Goal: Information Seeking & Learning: Learn about a topic

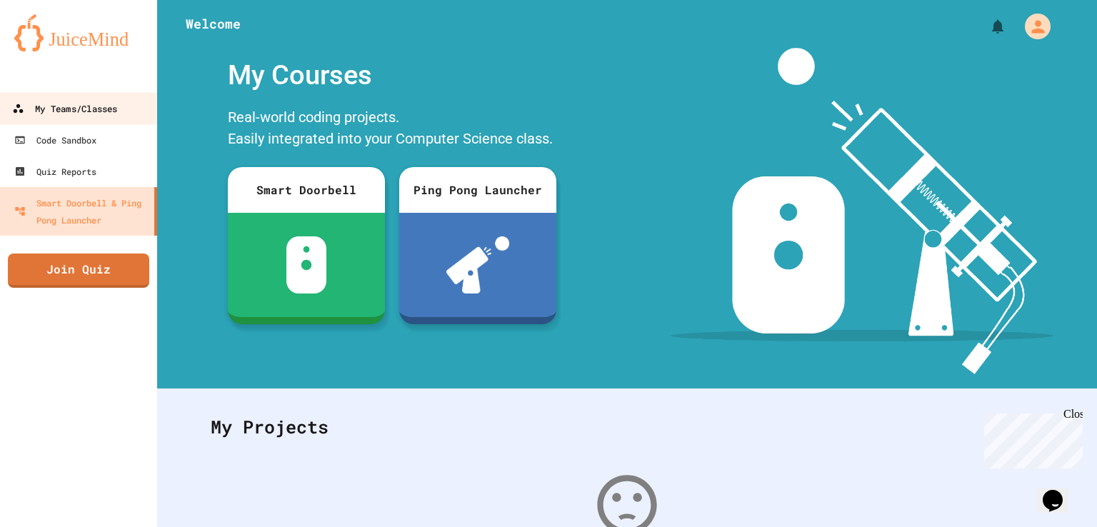
click at [130, 106] on link "My Teams/Classes" at bounding box center [79, 108] width 162 height 32
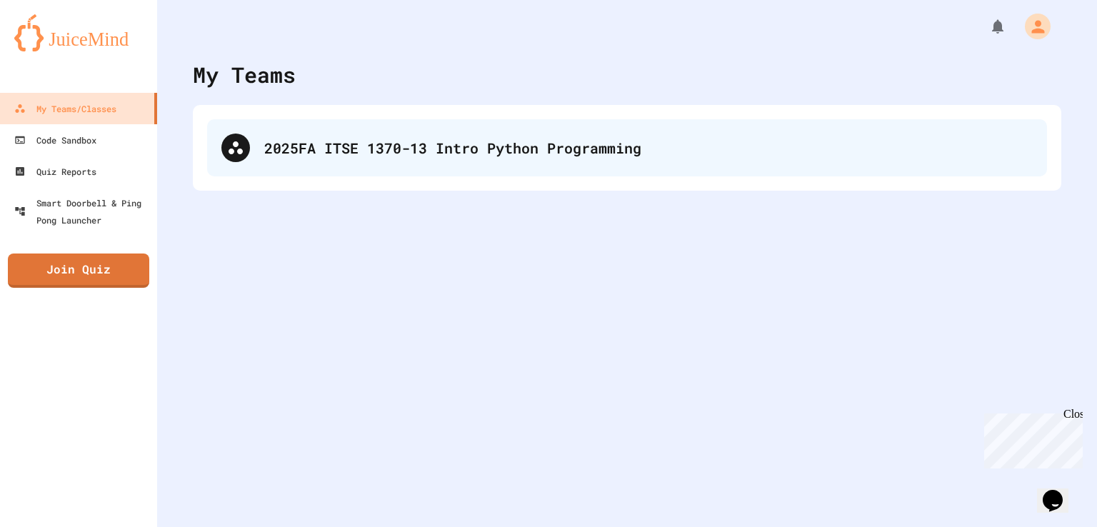
click at [421, 136] on div "2025FA ITSE 1370-13 Intro Python Programming" at bounding box center [627, 147] width 840 height 57
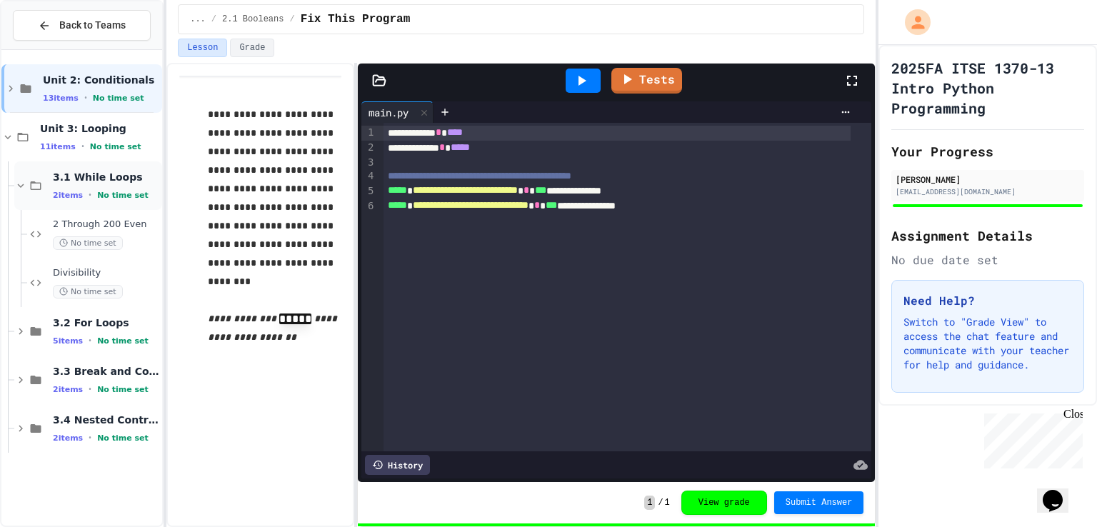
click at [101, 175] on span "3.1 While Loops" at bounding box center [106, 177] width 106 height 13
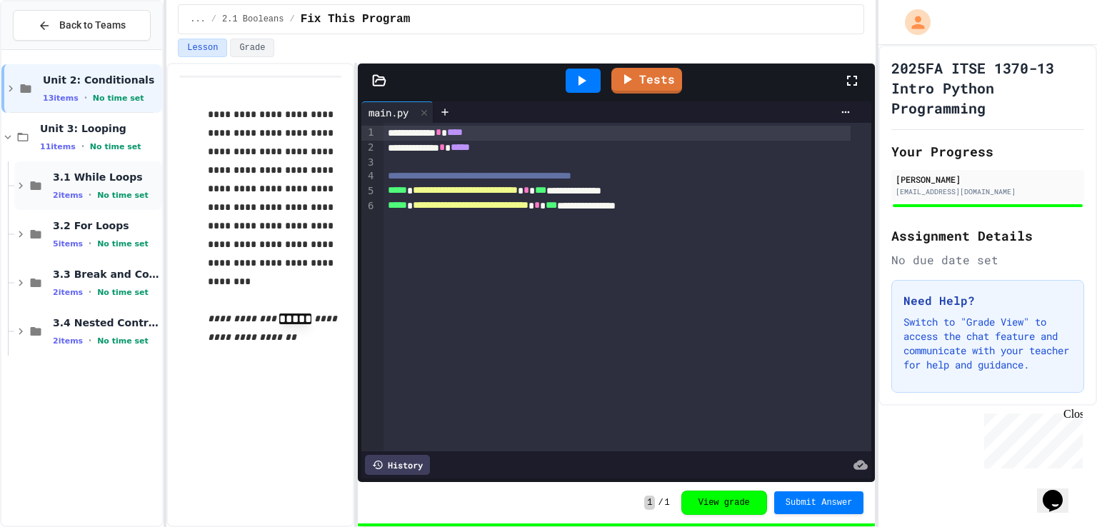
click at [108, 178] on span "3.1 While Loops" at bounding box center [106, 177] width 106 height 13
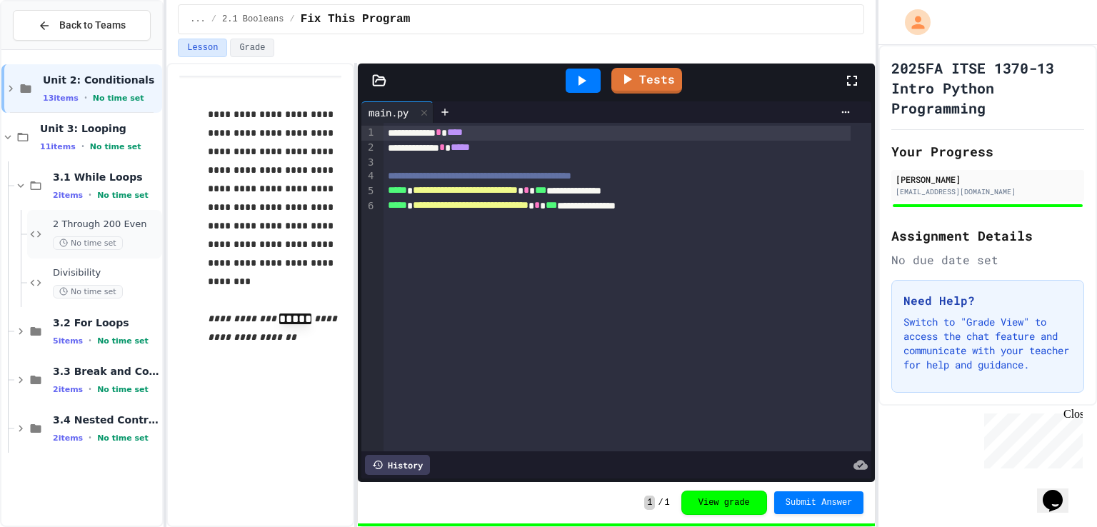
click at [133, 221] on span "2 Through 200 Even" at bounding box center [106, 225] width 106 height 12
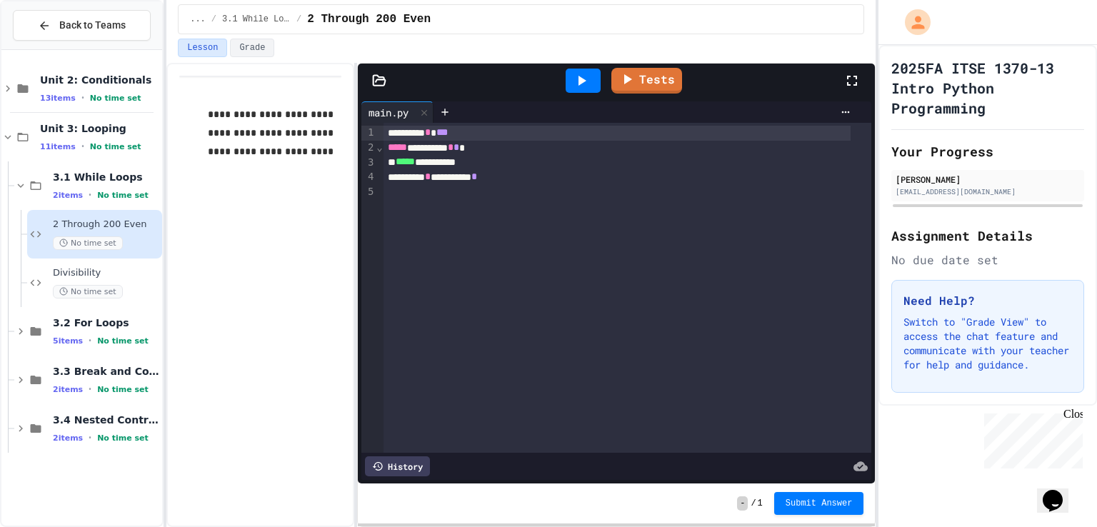
click at [616, 179] on div "********* * ********* *" at bounding box center [617, 177] width 467 height 15
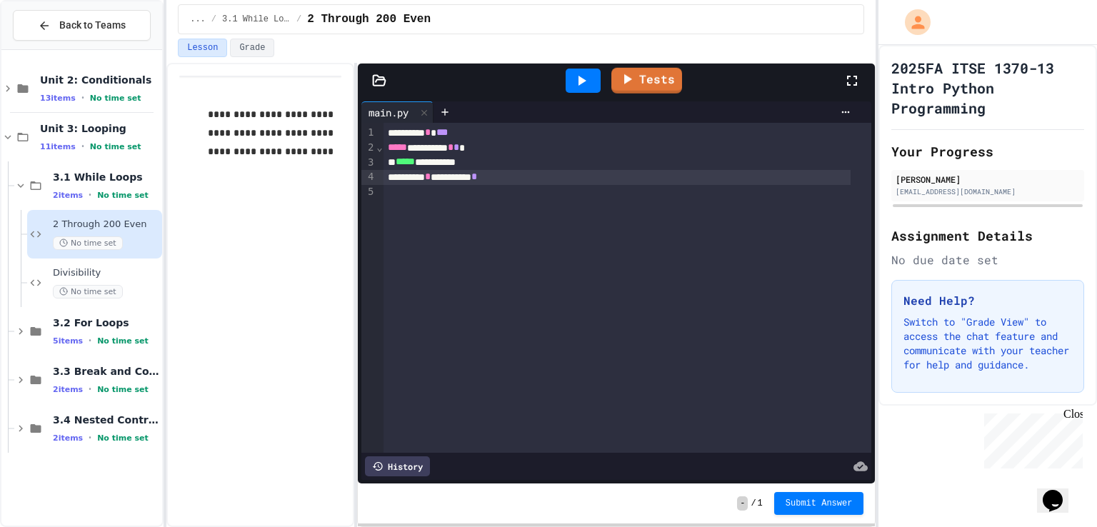
click at [591, 83] on div at bounding box center [583, 81] width 35 height 24
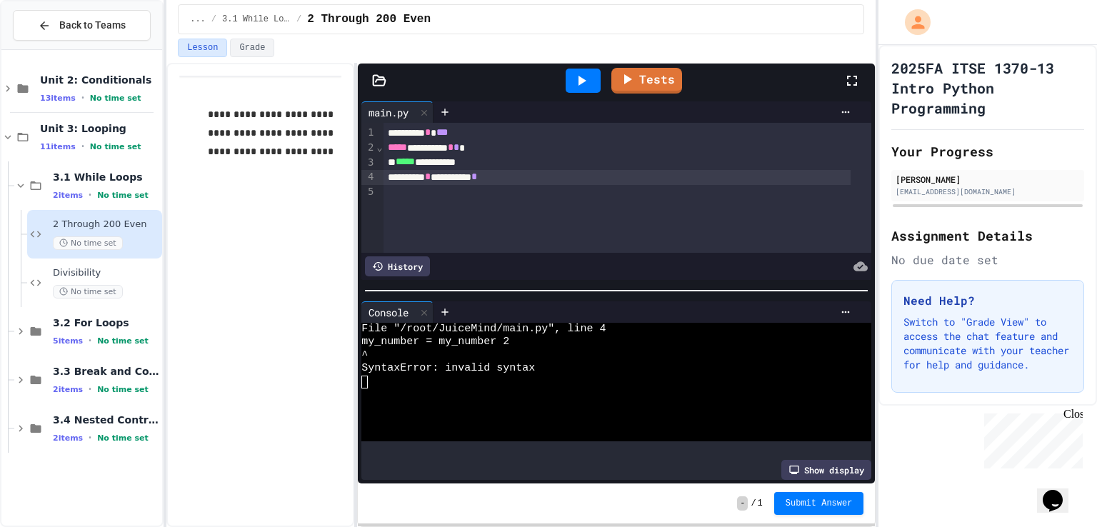
click at [506, 177] on div "********* * ********* *" at bounding box center [617, 177] width 467 height 15
click at [586, 76] on icon at bounding box center [581, 80] width 17 height 17
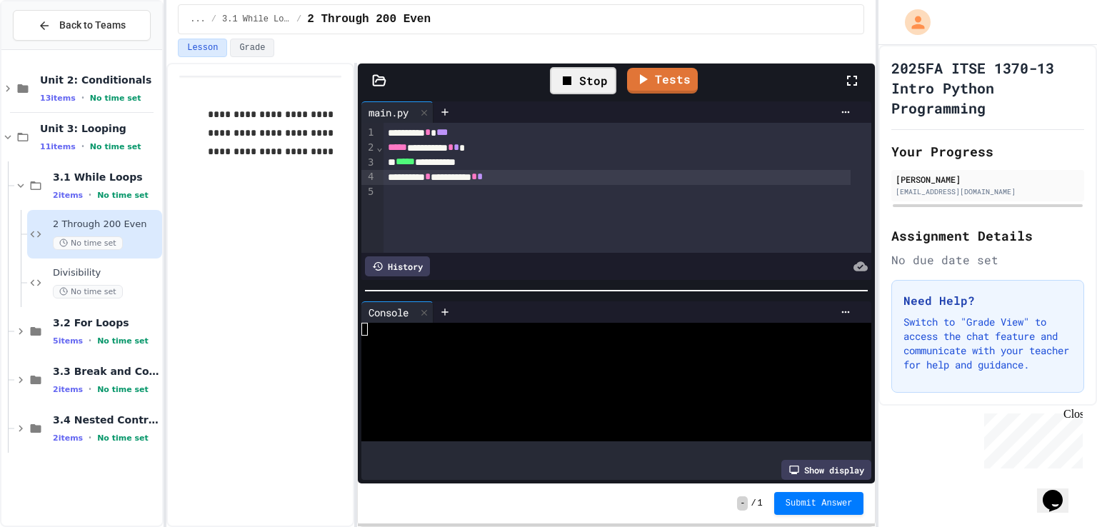
scroll to position [13144, 0]
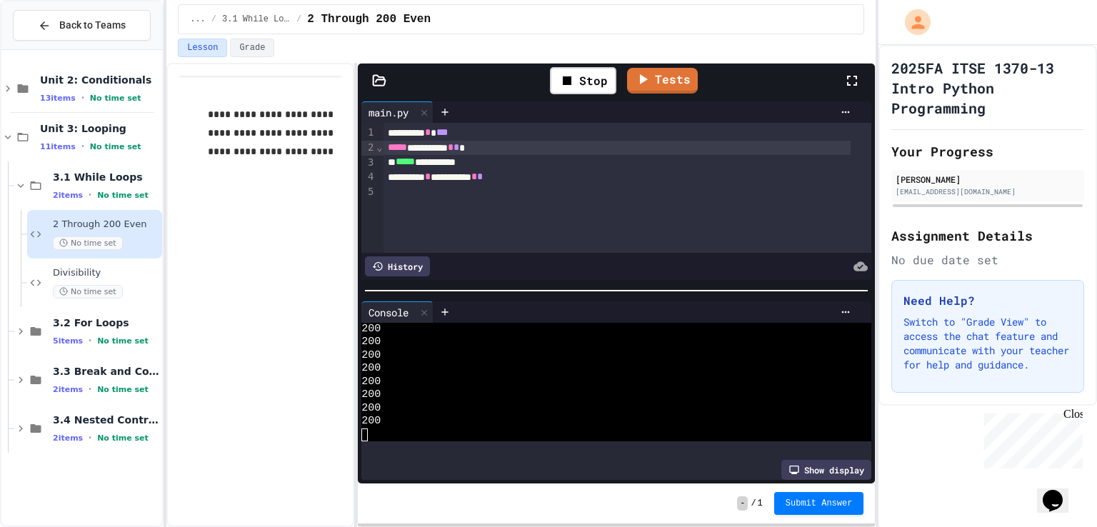
click at [519, 146] on div "***** ********* * * *" at bounding box center [617, 148] width 467 height 15
click at [483, 171] on span "*" at bounding box center [480, 176] width 6 height 10
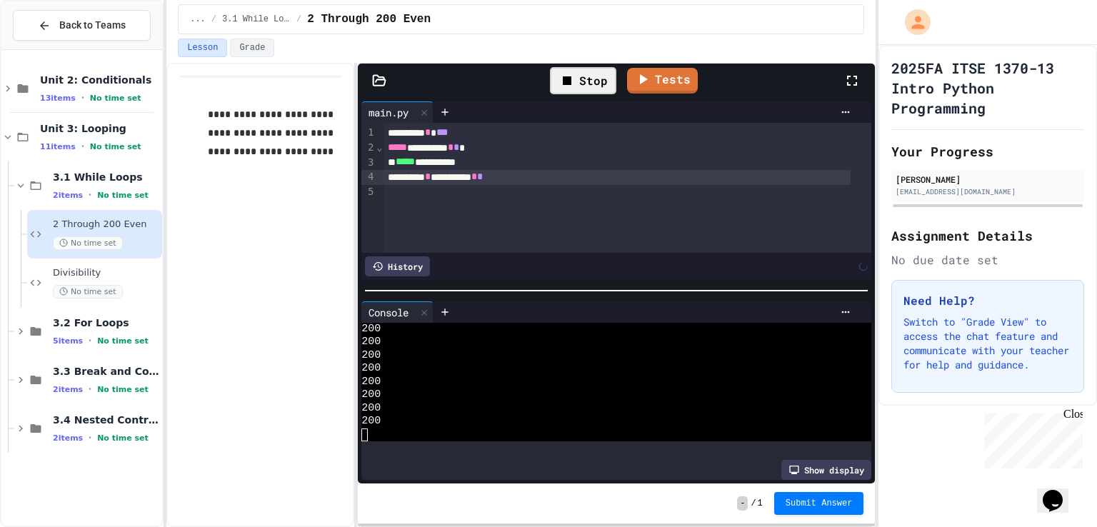
click at [594, 69] on div "Stop" at bounding box center [583, 80] width 66 height 27
click at [594, 69] on div at bounding box center [583, 81] width 35 height 24
click at [454, 144] on span "*" at bounding box center [451, 147] width 6 height 10
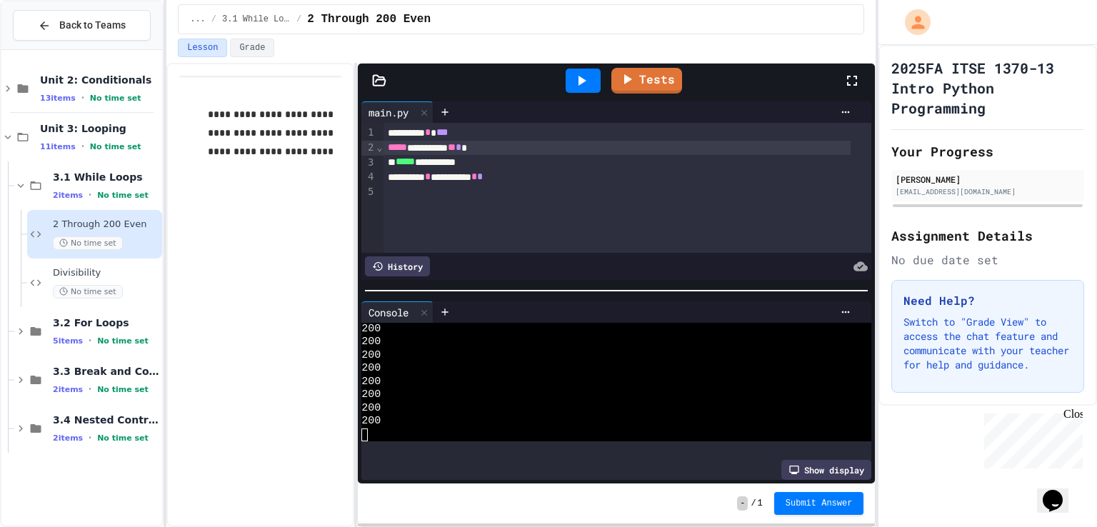
click at [583, 73] on icon at bounding box center [581, 80] width 17 height 17
click at [583, 73] on div "Stop" at bounding box center [583, 80] width 66 height 27
click at [577, 72] on icon at bounding box center [581, 80] width 17 height 17
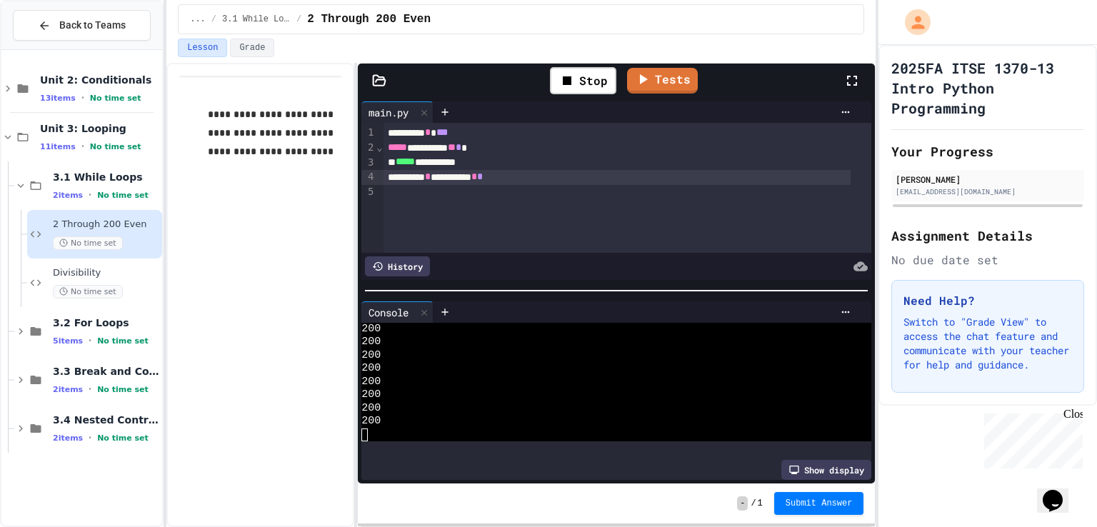
click at [407, 184] on div "********* * ********* * *" at bounding box center [617, 177] width 467 height 15
click at [385, 181] on div "********* * ********* * *" at bounding box center [617, 177] width 467 height 15
click at [574, 80] on icon at bounding box center [567, 80] width 17 height 17
click at [574, 80] on icon at bounding box center [581, 80] width 17 height 17
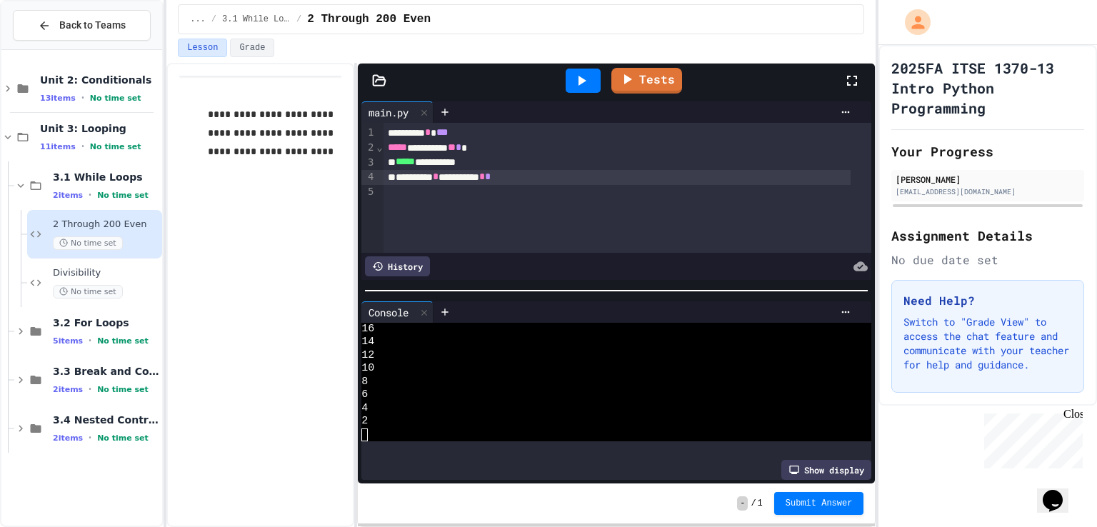
click at [631, 94] on div "Tests" at bounding box center [622, 80] width 443 height 39
click at [648, 86] on link "Tests" at bounding box center [647, 78] width 64 height 27
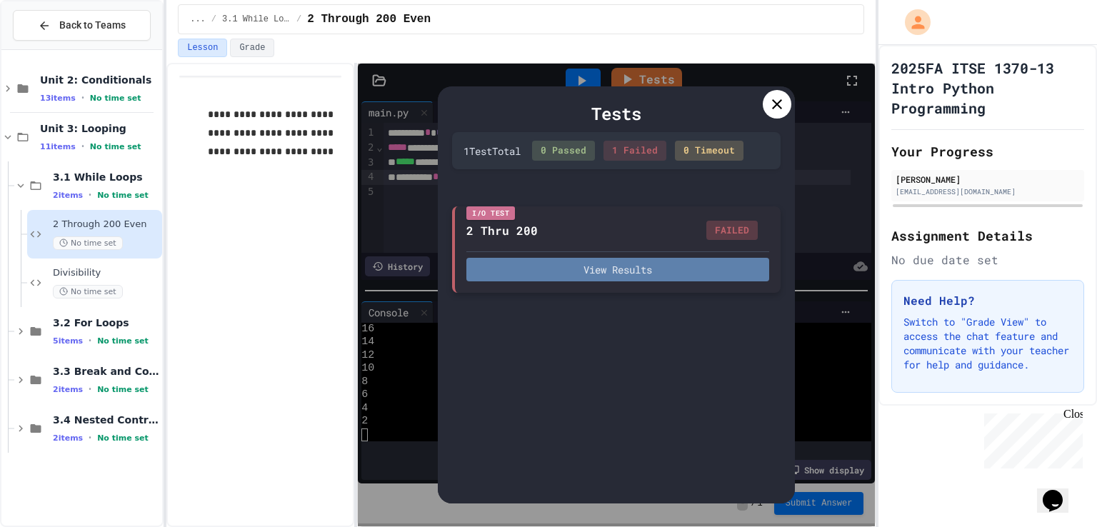
click at [649, 268] on button "View Results" at bounding box center [617, 270] width 303 height 24
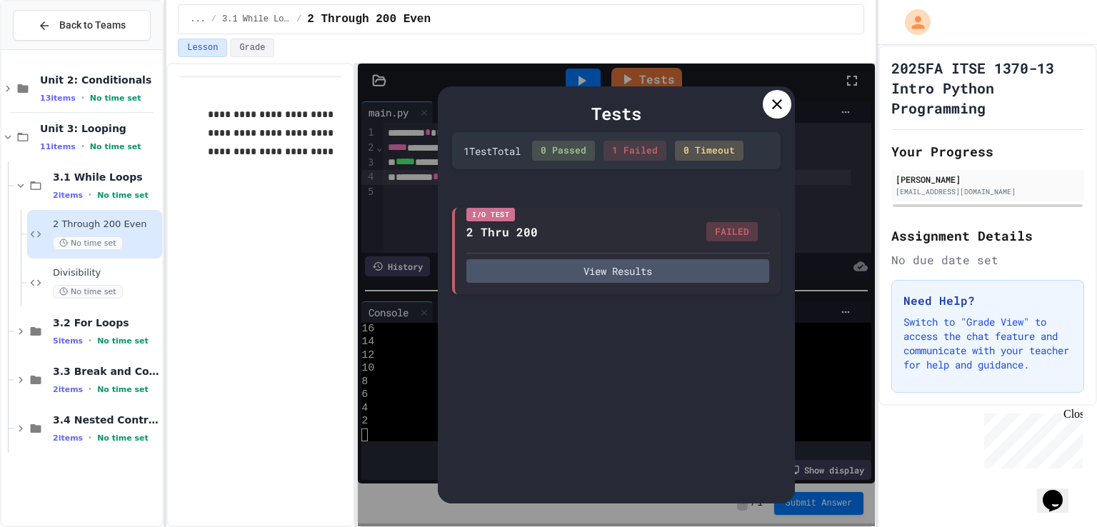
scroll to position [57, 0]
click at [761, 109] on div "Tests" at bounding box center [616, 114] width 329 height 26
click at [787, 100] on div at bounding box center [777, 104] width 29 height 29
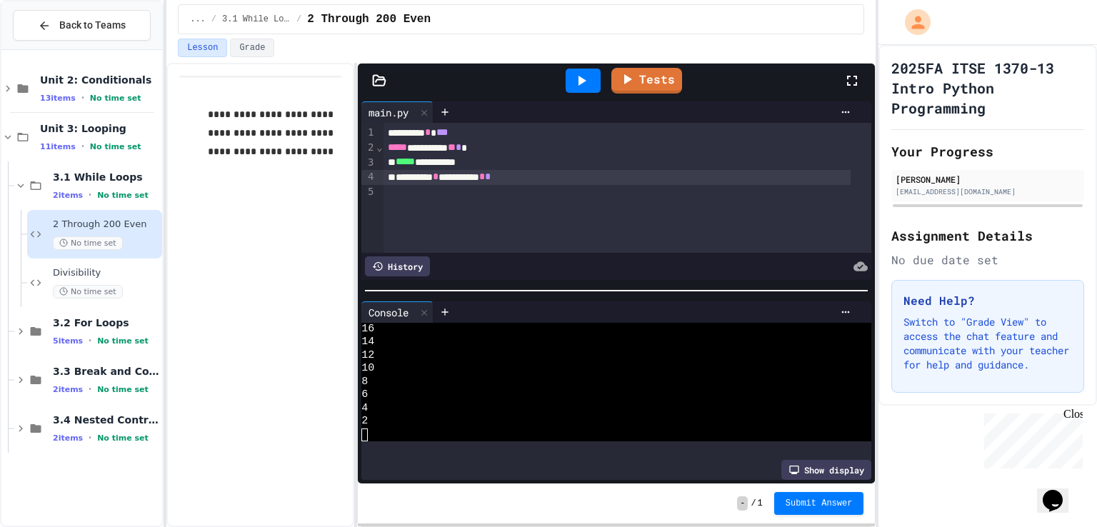
scroll to position [1209, 0]
click at [822, 500] on span "Submit Answer" at bounding box center [819, 501] width 67 height 11
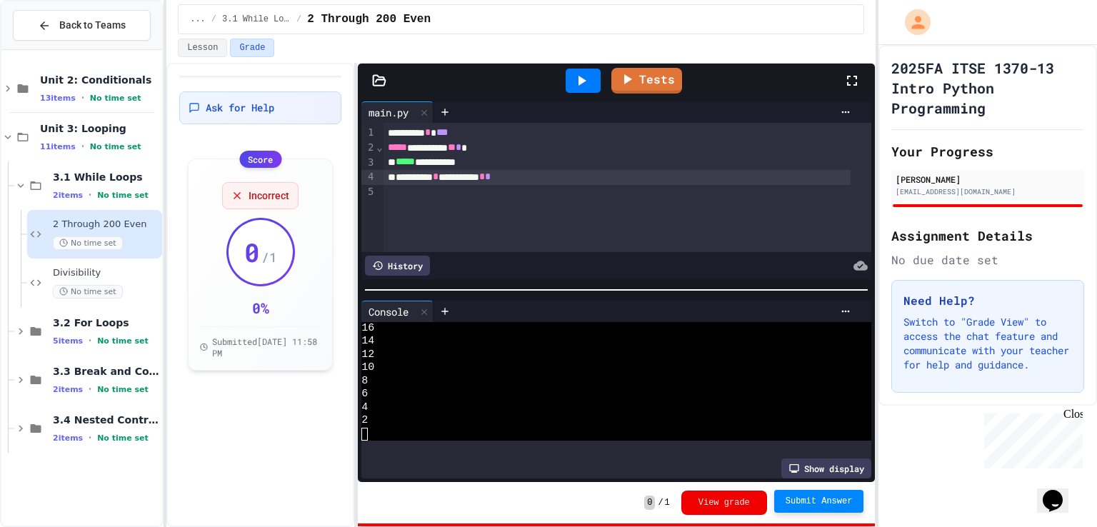
click at [742, 504] on button "View grade" at bounding box center [724, 503] width 86 height 24
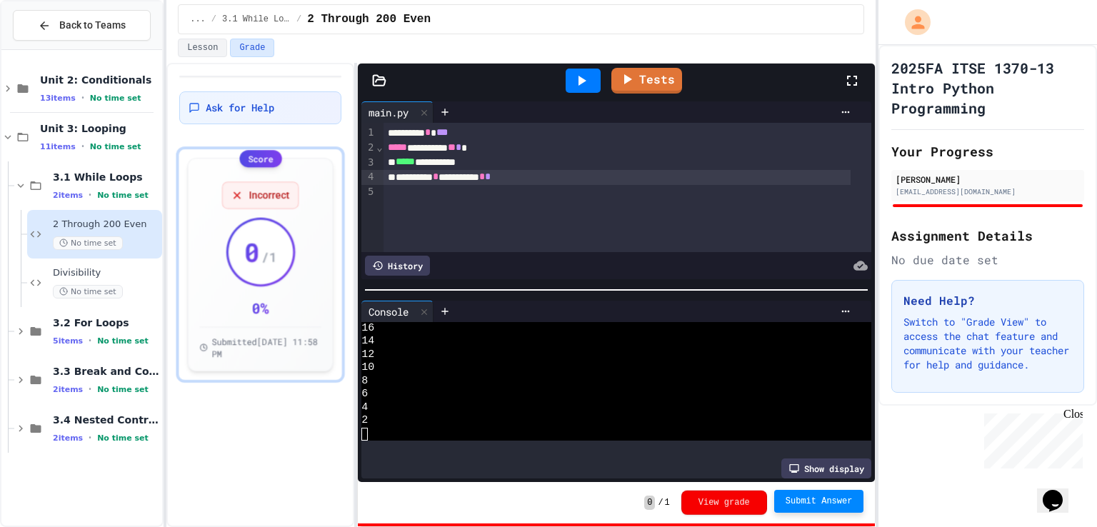
click at [742, 504] on button "View grade" at bounding box center [724, 503] width 86 height 24
click at [742, 504] on button "View grade" at bounding box center [724, 502] width 86 height 24
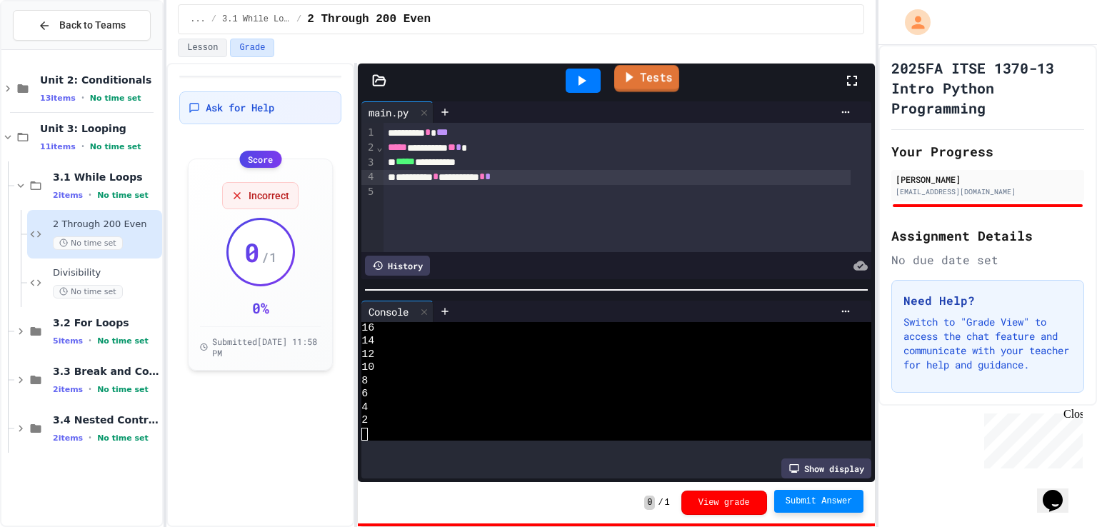
drag, startPoint x: 619, startPoint y: 91, endPoint x: 612, endPoint y: 97, distance: 9.1
click at [612, 97] on div "Tests" at bounding box center [622, 80] width 443 height 39
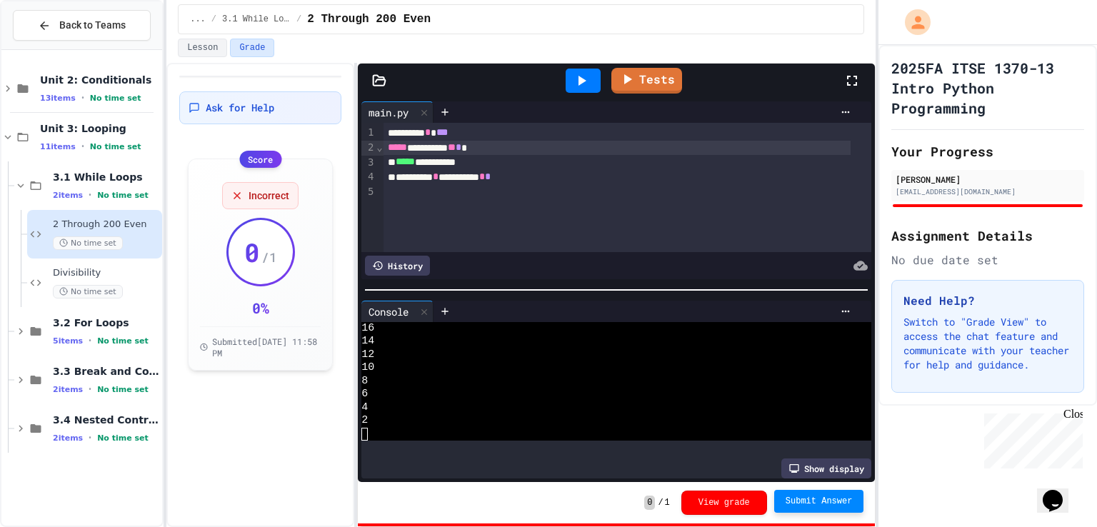
click at [513, 143] on div "***** ********* ** * *" at bounding box center [617, 148] width 467 height 15
click at [1097, 491] on div "2025FA ITSE 1370-13 Intro Python Programming Your Progress [PERSON_NAME] [EMAIL…" at bounding box center [988, 286] width 219 height 482
click at [220, 39] on button "Lesson" at bounding box center [202, 48] width 49 height 19
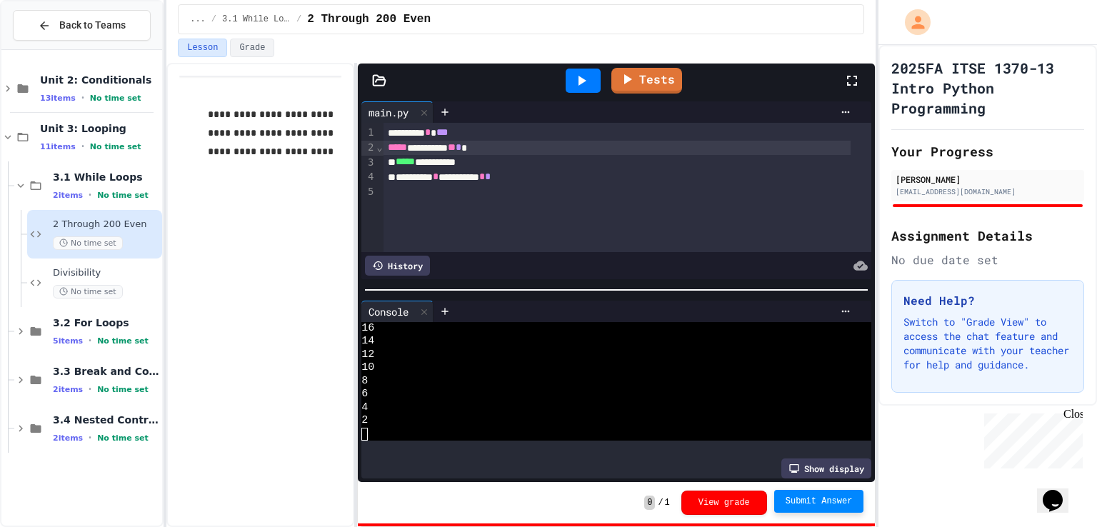
click at [580, 79] on icon at bounding box center [583, 81] width 8 height 10
click at [643, 69] on link "Tests" at bounding box center [646, 79] width 71 height 27
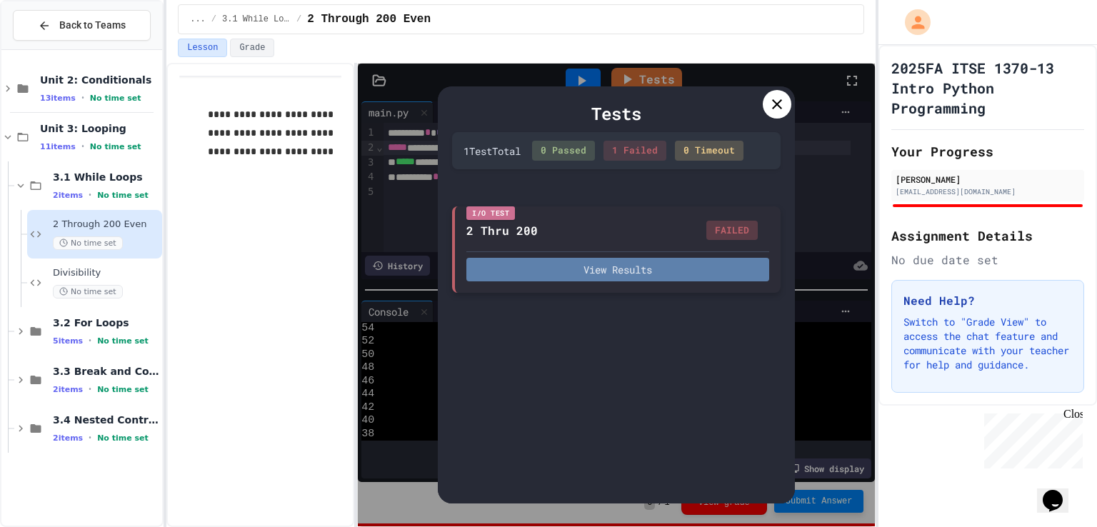
click at [671, 265] on button "View Results" at bounding box center [617, 270] width 303 height 24
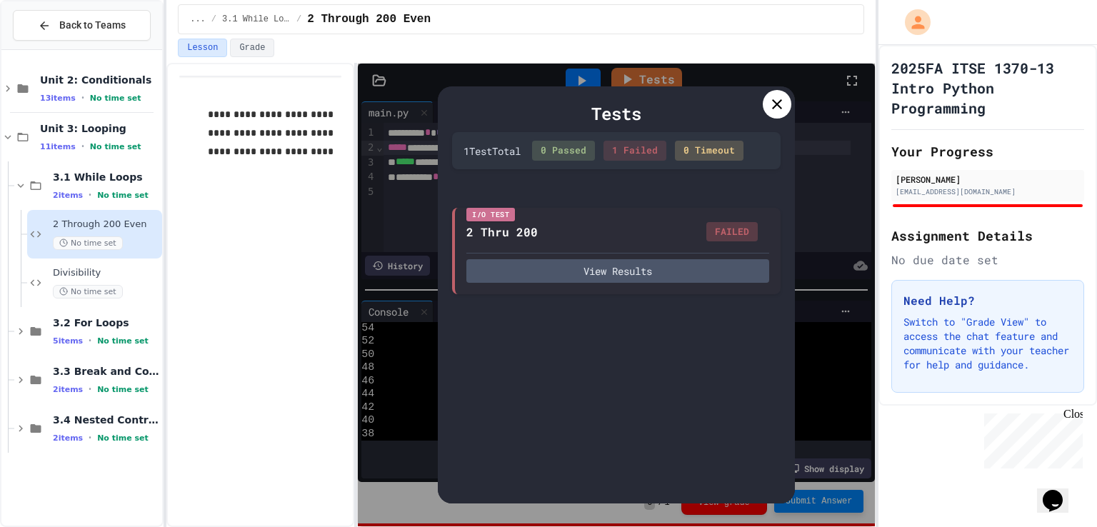
scroll to position [0, 0]
click at [771, 115] on div at bounding box center [777, 104] width 29 height 29
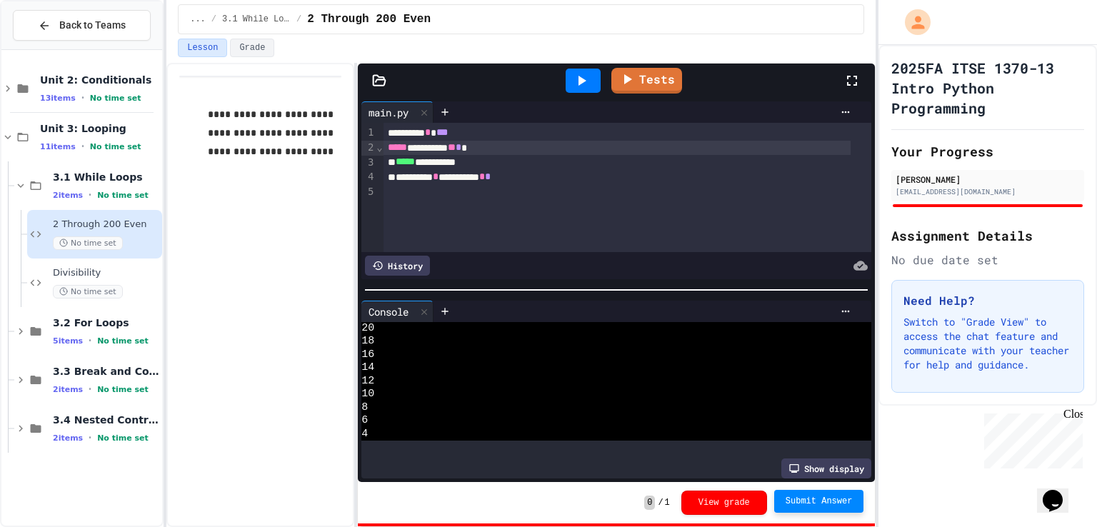
scroll to position [1189, 0]
click at [456, 145] on span "**" at bounding box center [452, 147] width 8 height 10
click at [461, 146] on span "*" at bounding box center [459, 147] width 6 height 10
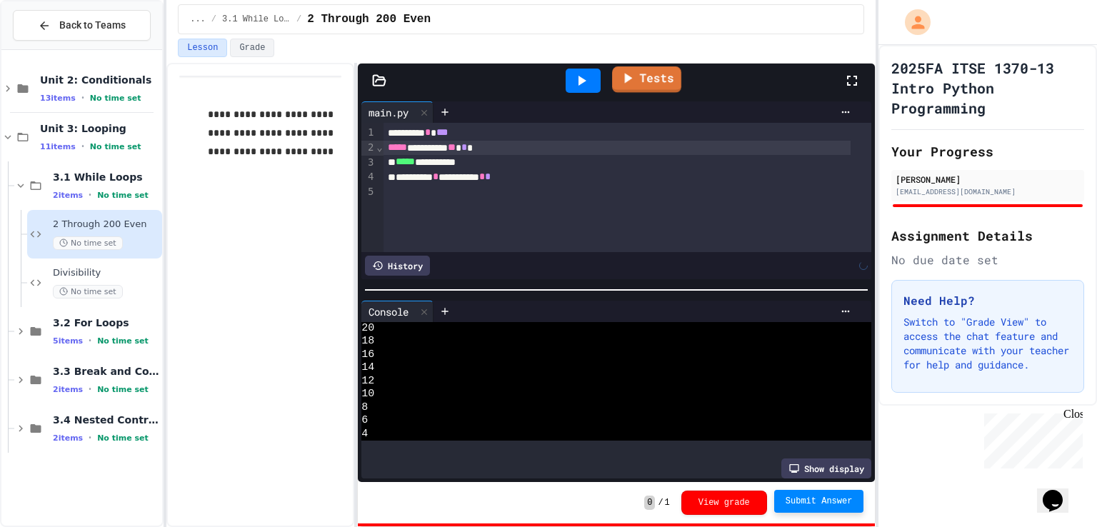
click at [594, 76] on div at bounding box center [583, 81] width 35 height 24
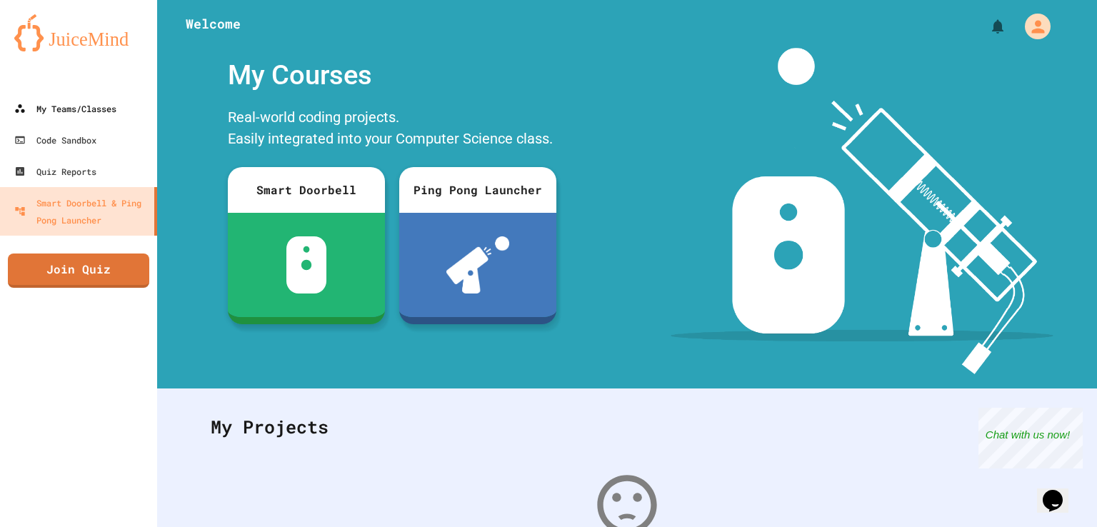
click at [81, 114] on div "My Teams/Classes" at bounding box center [65, 108] width 102 height 17
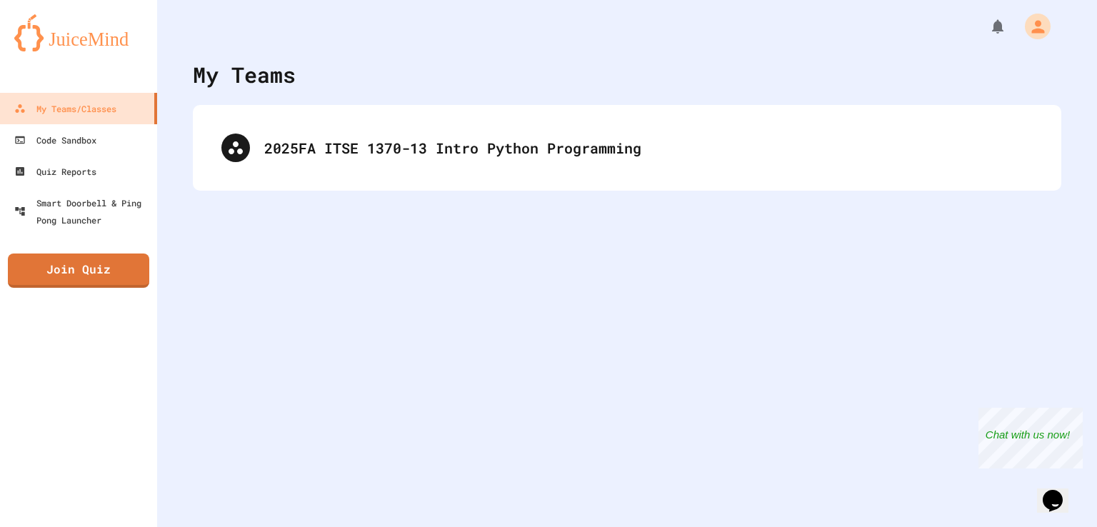
click at [442, 103] on div "My Teams 2025FA ITSE 1370-13 Intro Python Programming" at bounding box center [627, 263] width 940 height 527
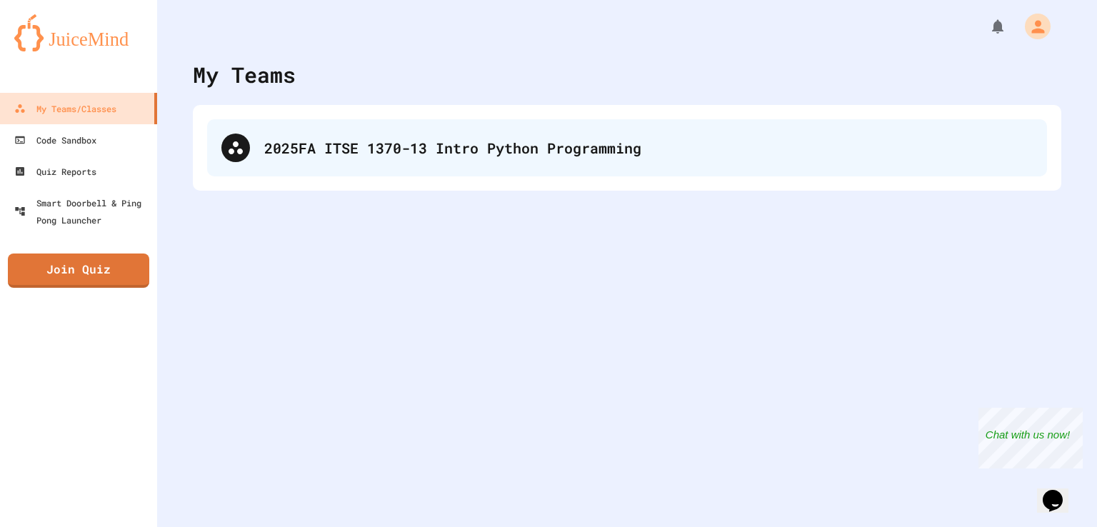
click at [480, 140] on div "2025FA ITSE 1370-13 Intro Python Programming" at bounding box center [648, 147] width 769 height 21
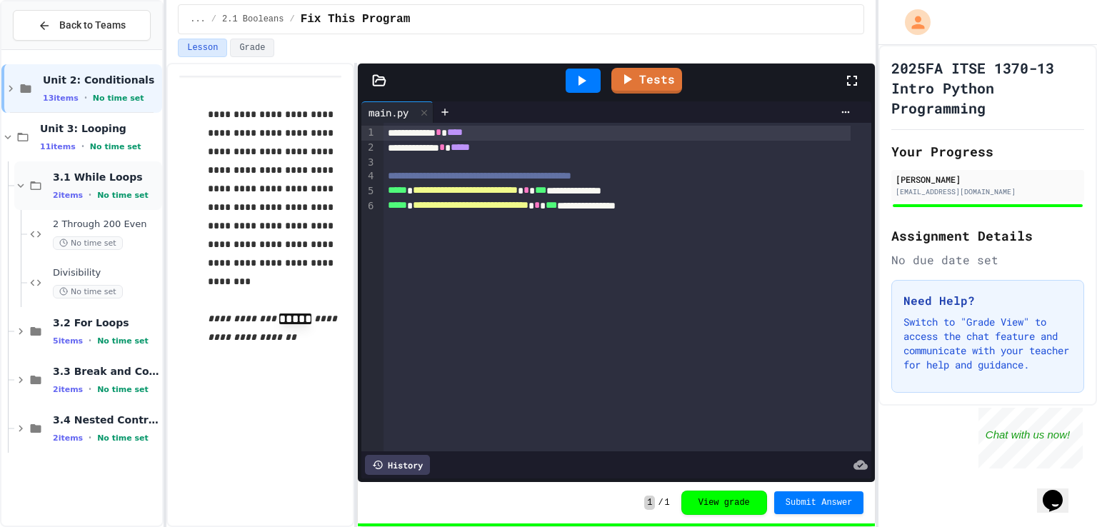
click at [135, 184] on div "3.1 While Loops 2 items • No time set" at bounding box center [106, 186] width 106 height 30
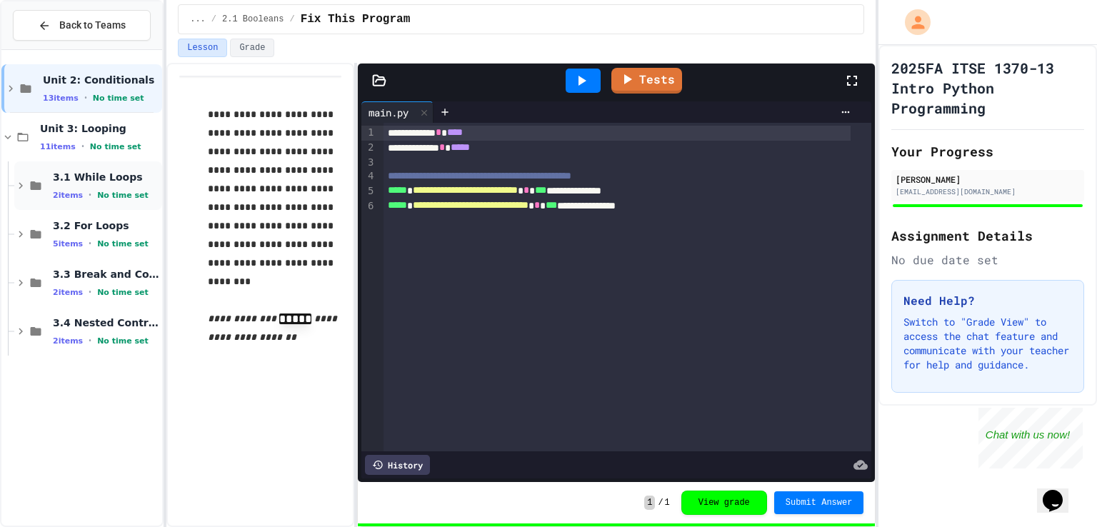
click at [141, 171] on span "3.1 While Loops" at bounding box center [106, 177] width 106 height 13
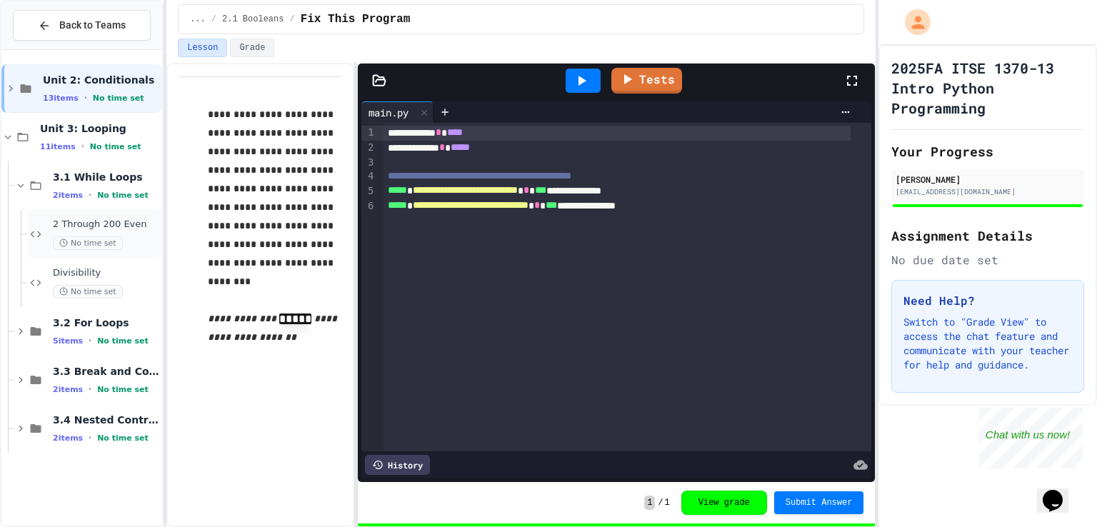
click at [145, 233] on div "2 Through 200 Even No time set" at bounding box center [106, 234] width 106 height 31
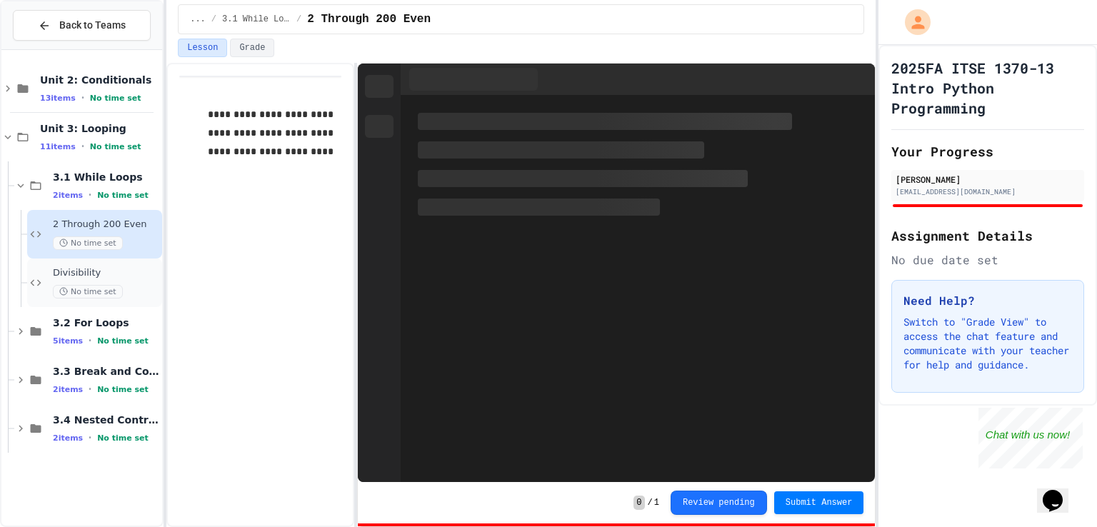
click at [143, 278] on span "Divisibility" at bounding box center [106, 273] width 106 height 12
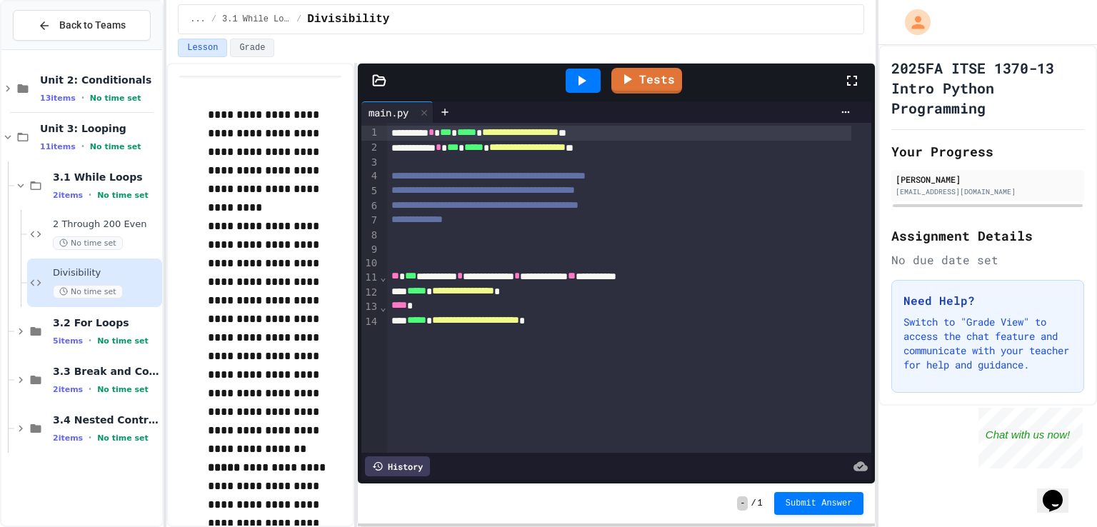
click at [1052, 393] on div "Need Help? Switch to "Grade View" to access the chat feature and communicate wi…" at bounding box center [987, 336] width 193 height 113
click at [1058, 261] on div "No due date set" at bounding box center [987, 259] width 193 height 17
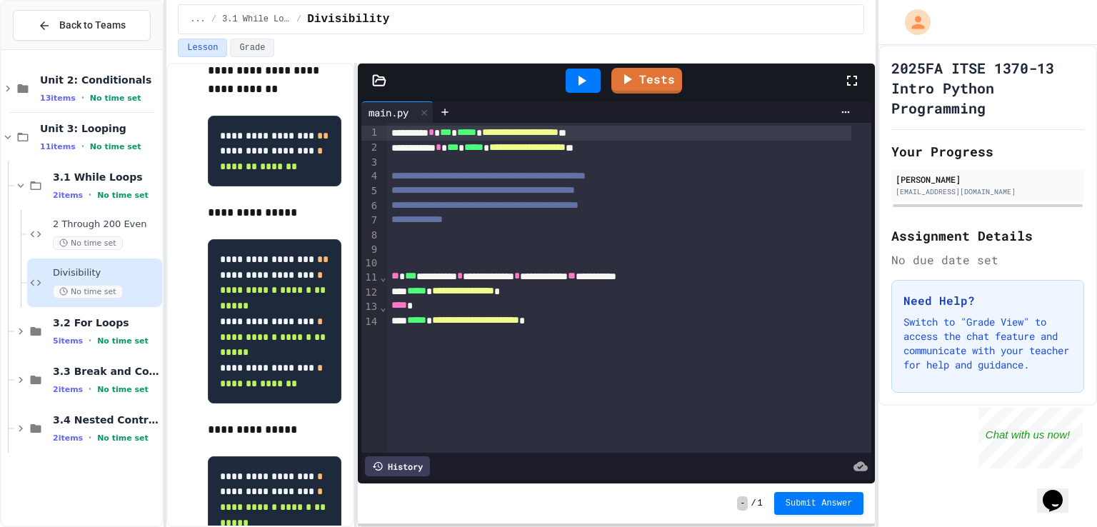
scroll to position [527, 0]
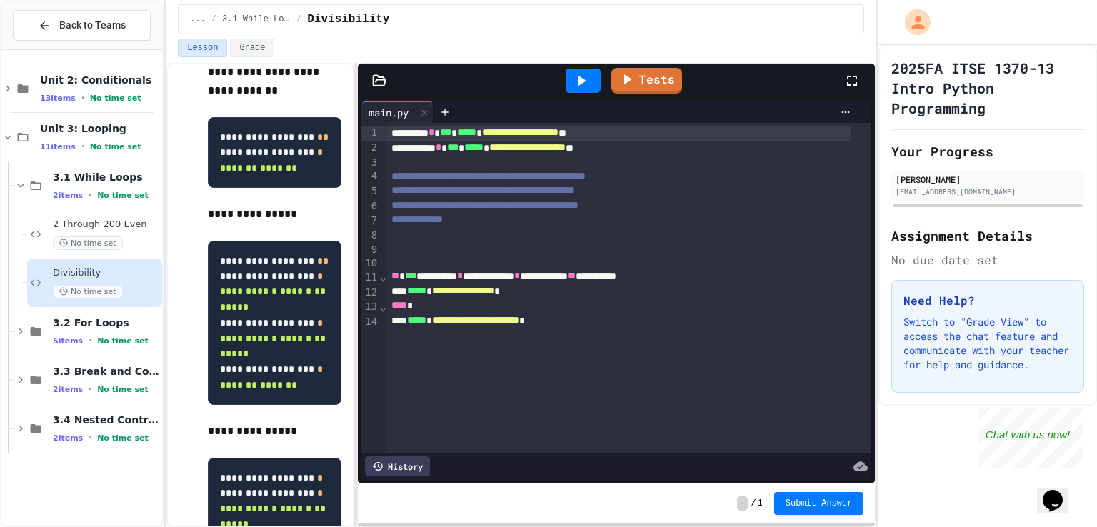
click at [579, 83] on icon at bounding box center [581, 80] width 17 height 17
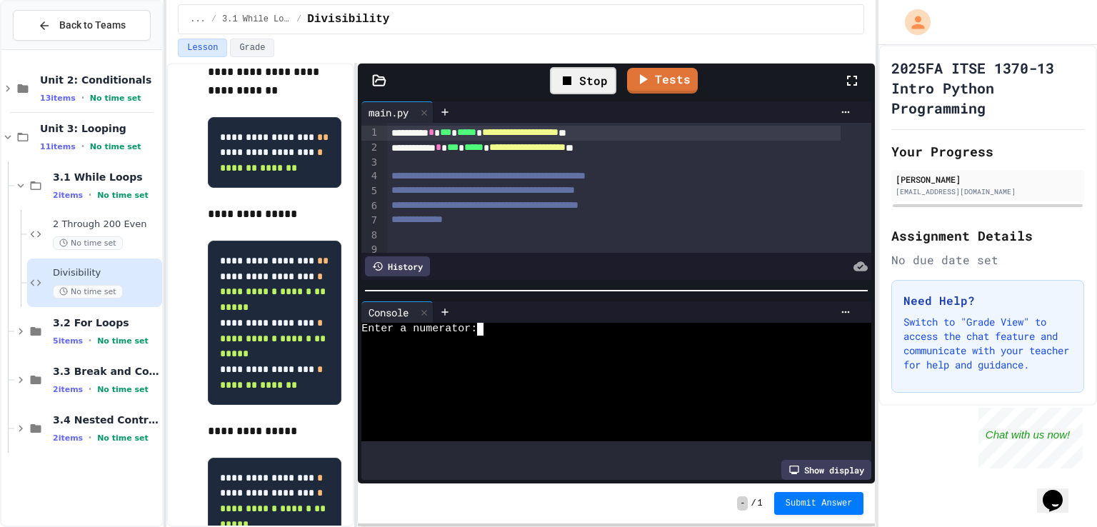
click at [491, 323] on div "Enter a numerator:" at bounding box center [605, 329] width 489 height 13
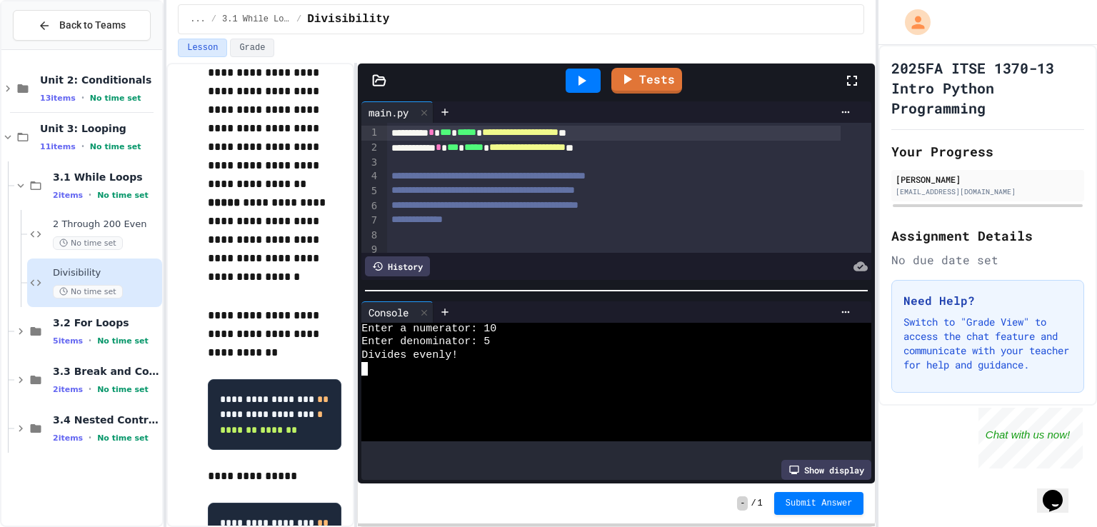
scroll to position [0, 0]
